Goal: Task Accomplishment & Management: Manage account settings

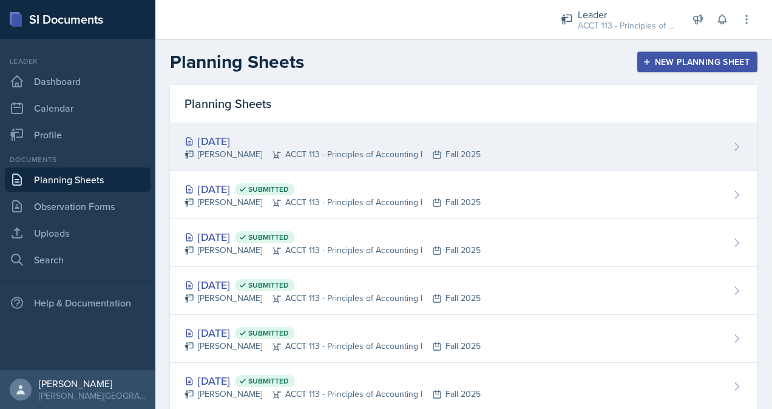
click at [367, 155] on div "[PERSON_NAME] ACCT 113 - Principles of Accounting I Fall 2025" at bounding box center [332, 154] width 296 height 13
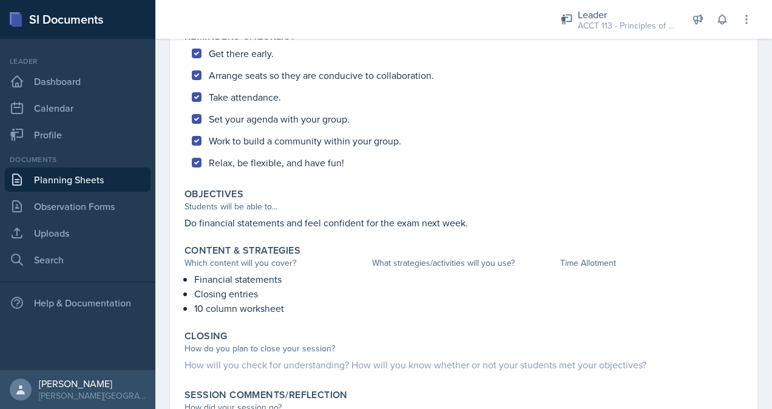
scroll to position [433, 0]
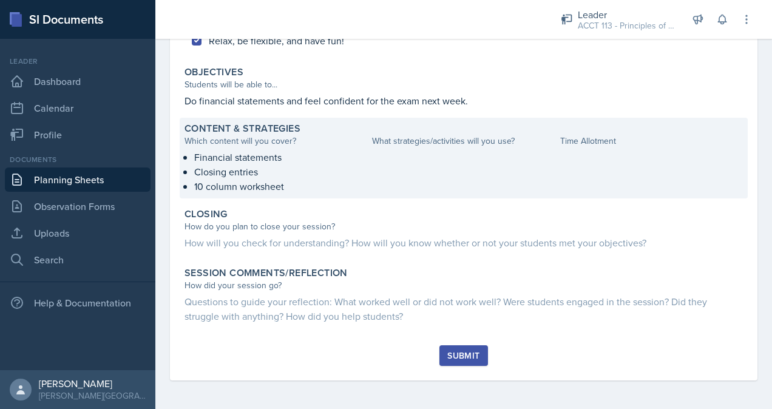
click at [421, 172] on div at bounding box center [463, 172] width 183 height 44
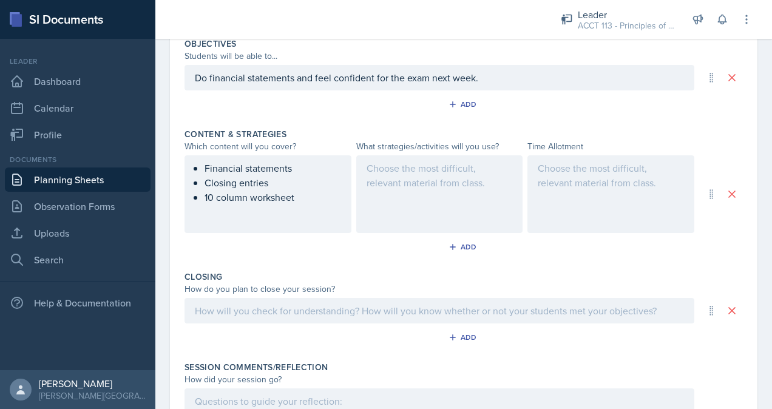
click at [409, 174] on div at bounding box center [439, 194] width 167 height 78
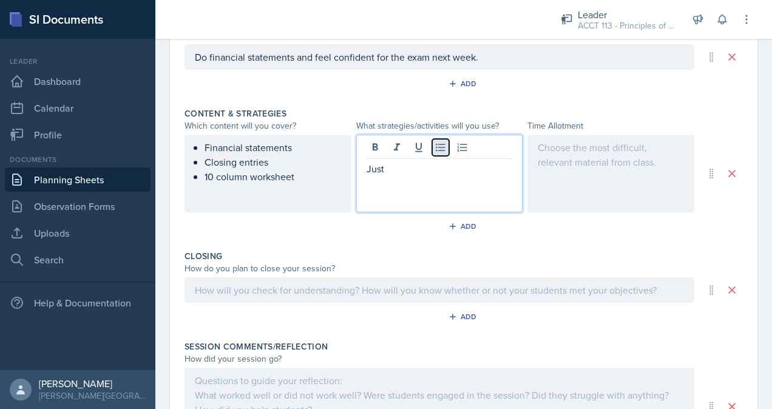
click at [436, 147] on icon at bounding box center [440, 147] width 12 height 12
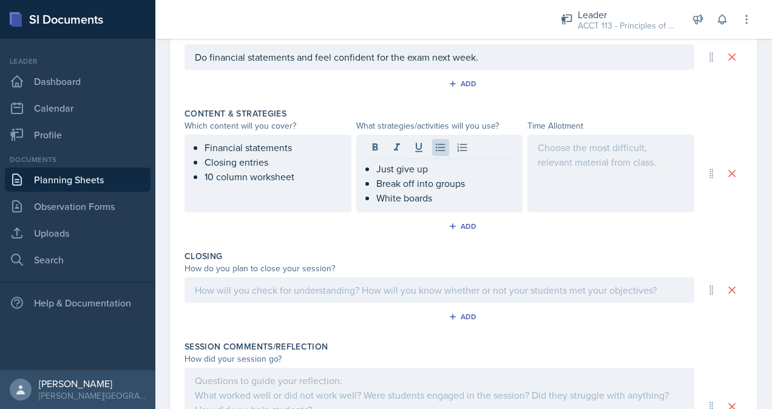
click at [550, 184] on div at bounding box center [610, 174] width 167 height 78
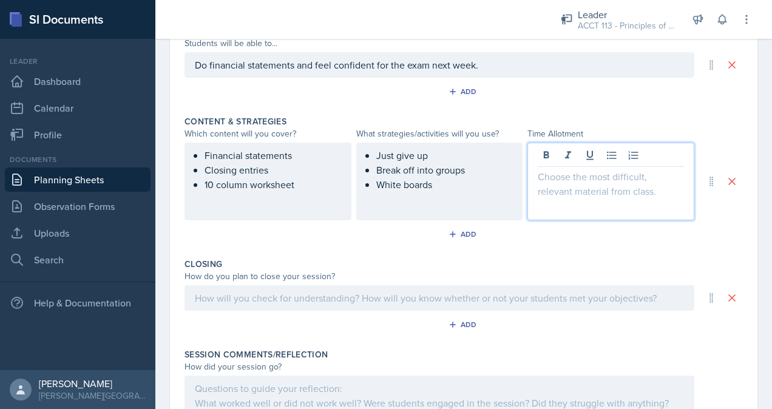
scroll to position [442, 0]
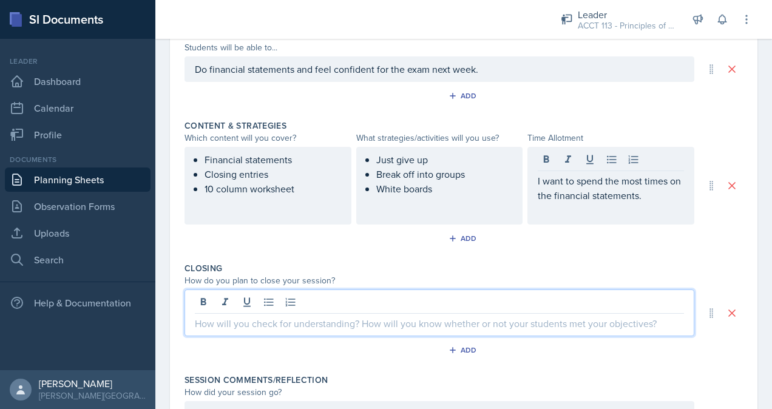
click at [526, 306] on div at bounding box center [439, 312] width 510 height 47
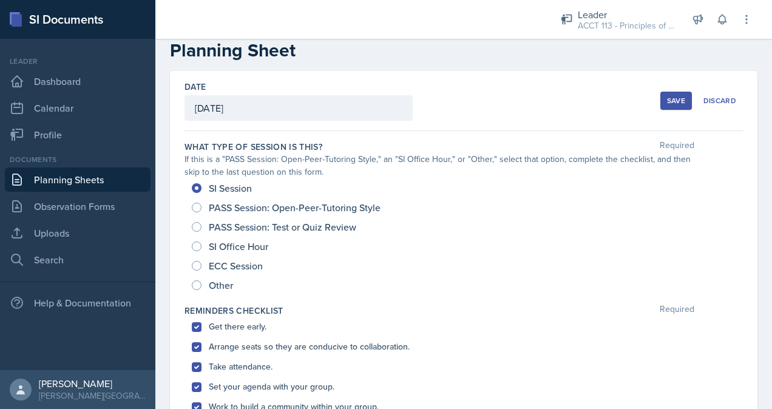
scroll to position [22, 0]
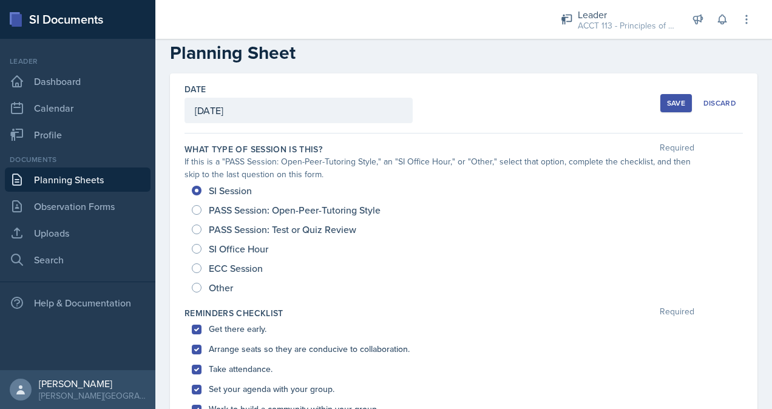
click at [671, 98] on div "Save" at bounding box center [676, 103] width 18 height 10
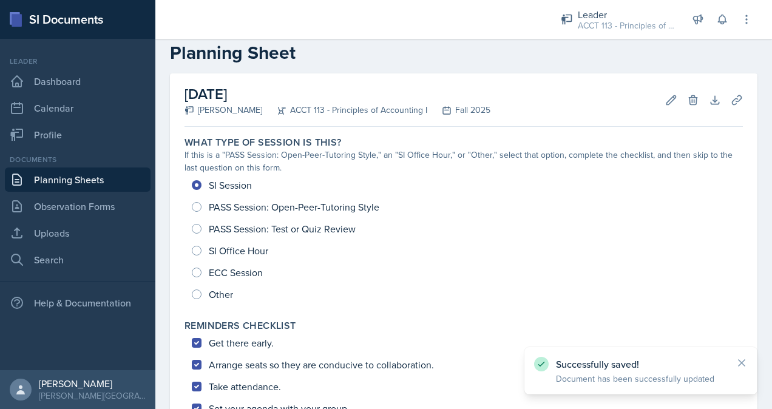
click at [72, 188] on link "Planning Sheets" at bounding box center [78, 179] width 146 height 24
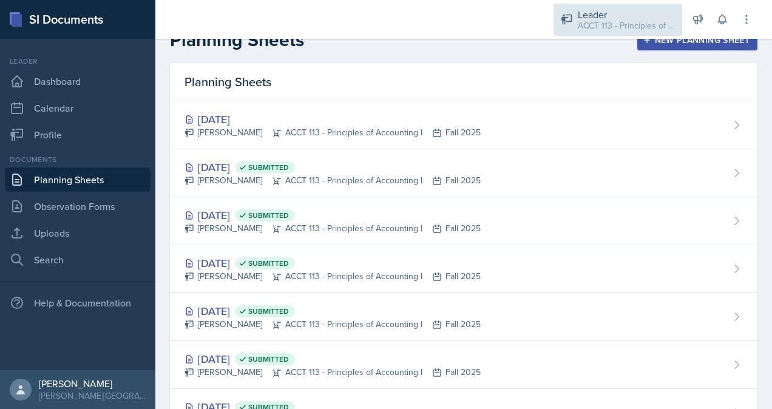
click at [635, 7] on div "Leader" at bounding box center [626, 14] width 97 height 15
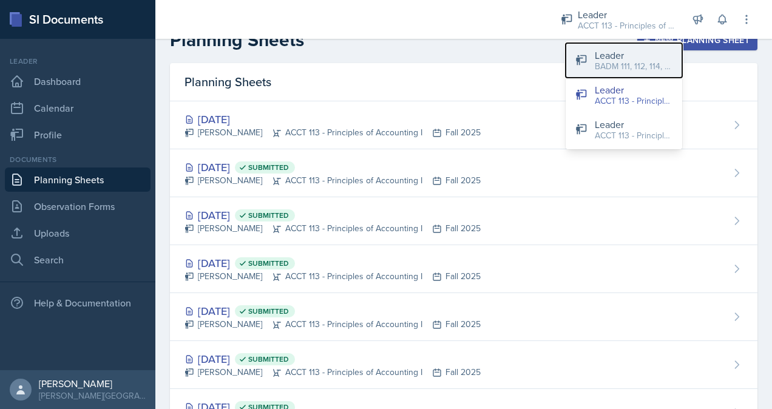
click at [642, 70] on div "BADM 111, 112, 114, 122 / Fall 2025" at bounding box center [634, 66] width 78 height 13
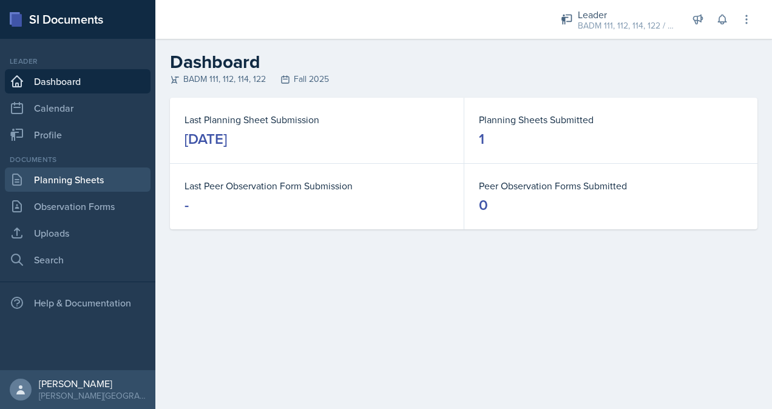
click at [68, 180] on link "Planning Sheets" at bounding box center [78, 179] width 146 height 24
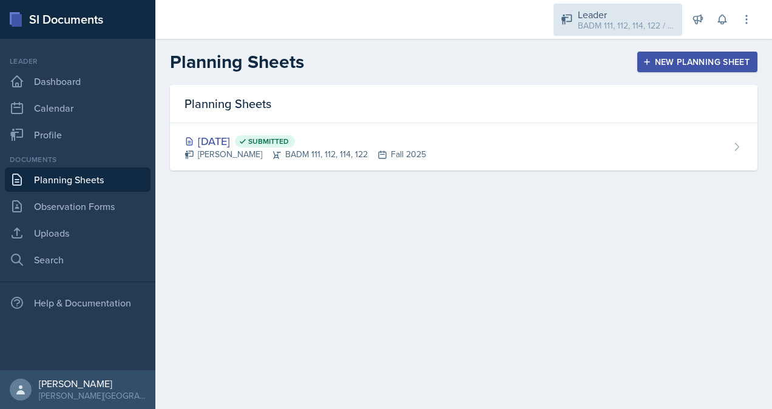
click at [593, 24] on div "BADM 111, 112, 114, 122 / Fall 2025" at bounding box center [626, 25] width 97 height 13
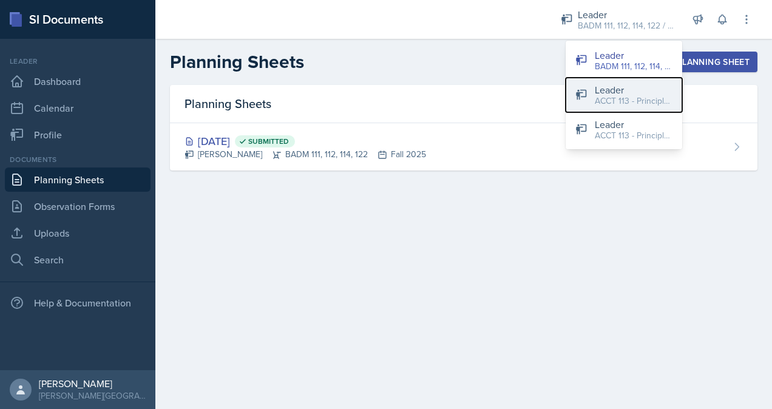
click at [594, 103] on button "Leader ACCT 113 - Principles of Accounting I / Fall 2025" at bounding box center [624, 95] width 117 height 35
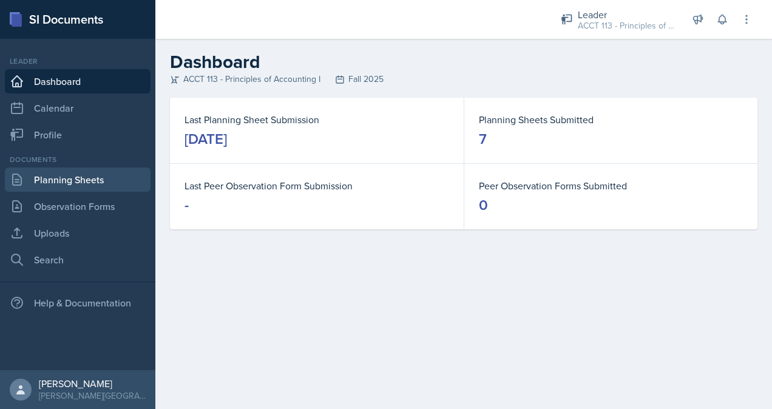
click at [73, 177] on link "Planning Sheets" at bounding box center [78, 179] width 146 height 24
